Goal: Task Accomplishment & Management: Use online tool/utility

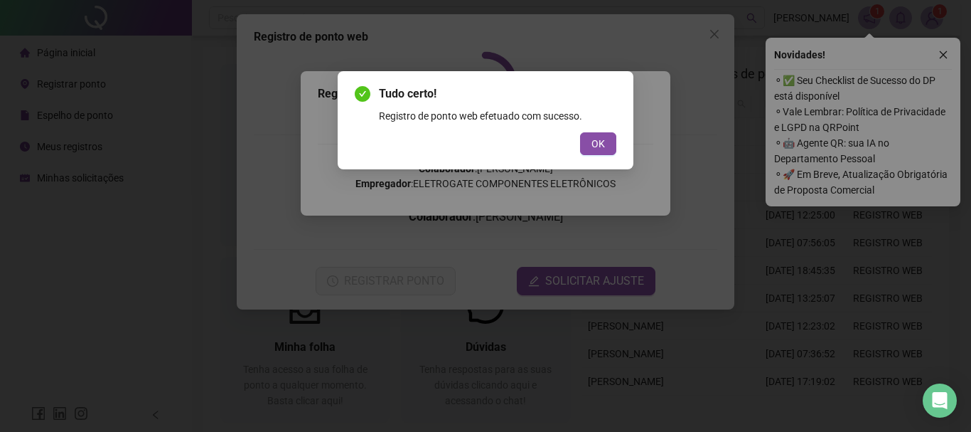
drag, startPoint x: 601, startPoint y: 146, endPoint x: 686, endPoint y: 77, distance: 109.2
click at [600, 146] on span "OK" at bounding box center [599, 144] width 14 height 16
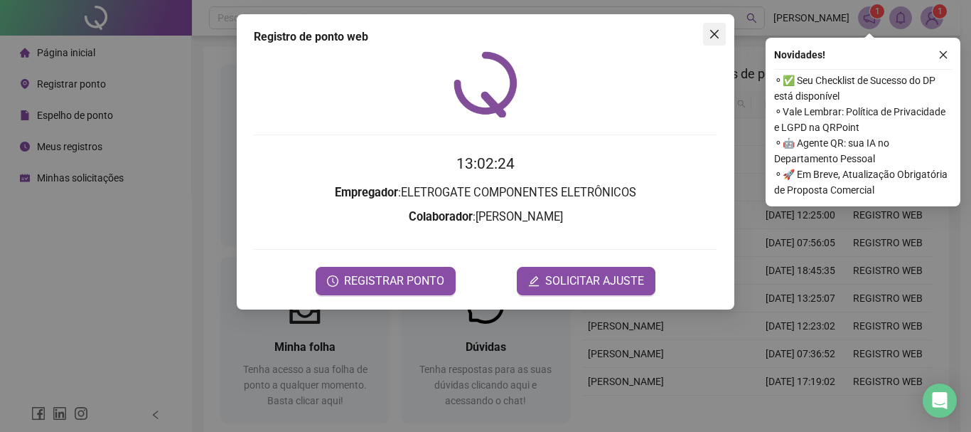
click at [713, 38] on icon "close" at bounding box center [714, 33] width 11 height 11
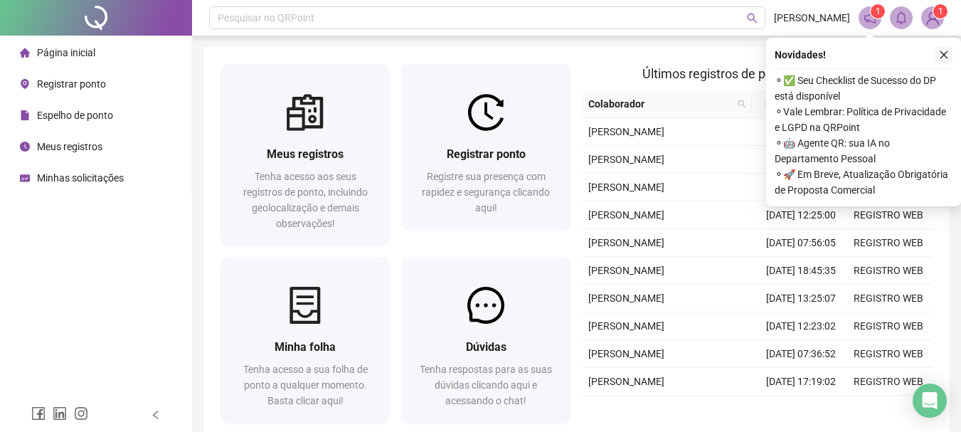
click at [948, 50] on icon "close" at bounding box center [944, 55] width 10 height 10
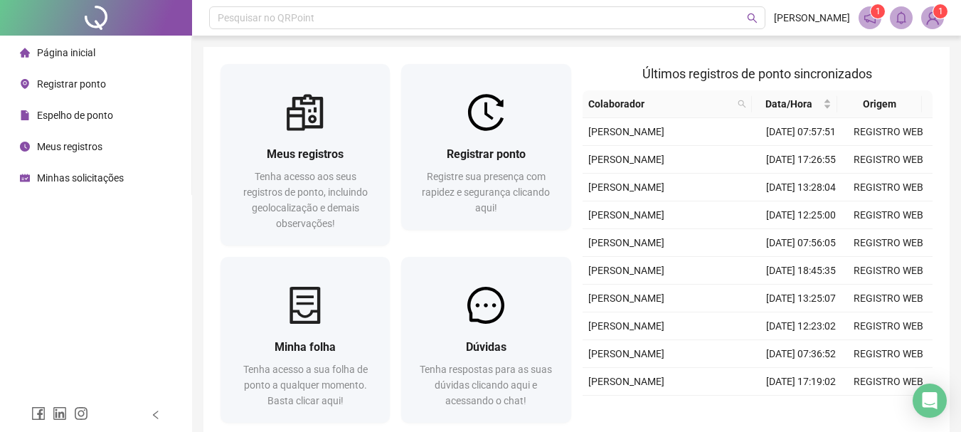
click at [77, 90] on div "Registrar ponto" at bounding box center [63, 84] width 86 height 28
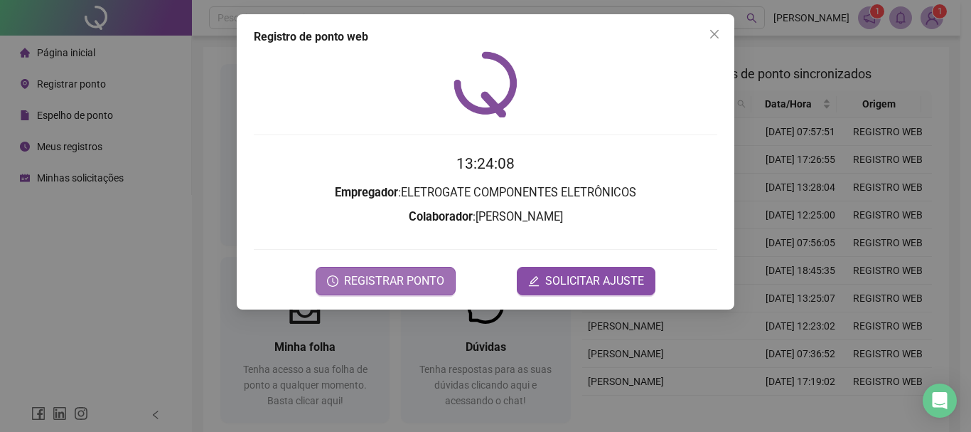
click at [402, 289] on button "REGISTRAR PONTO" at bounding box center [386, 281] width 140 height 28
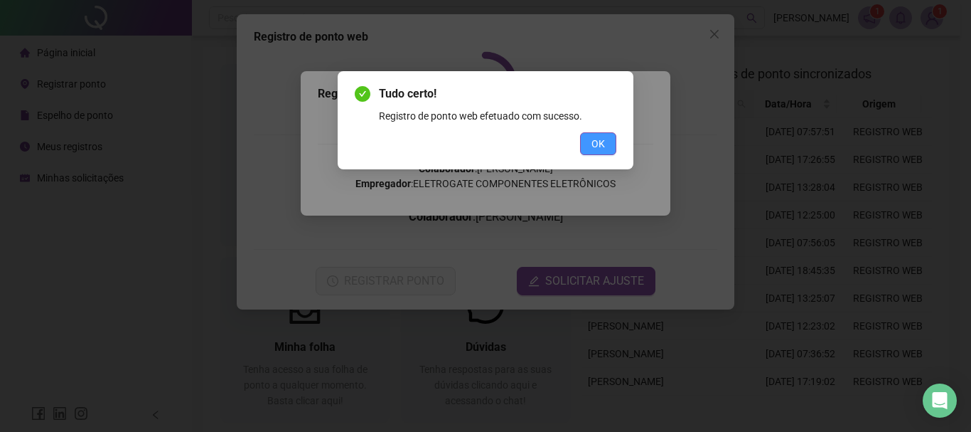
click at [609, 147] on button "OK" at bounding box center [598, 143] width 36 height 23
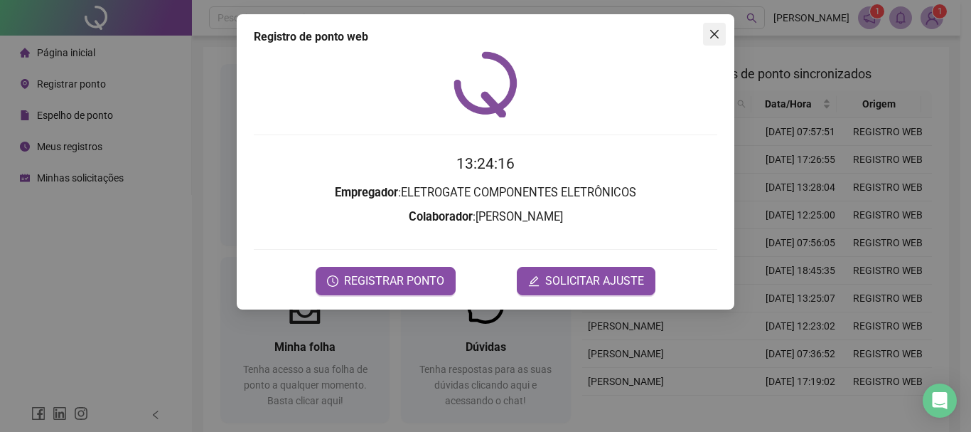
click at [718, 33] on icon "close" at bounding box center [714, 33] width 11 height 11
